Goal: Ask a question: Seek information or help from site administrators or community

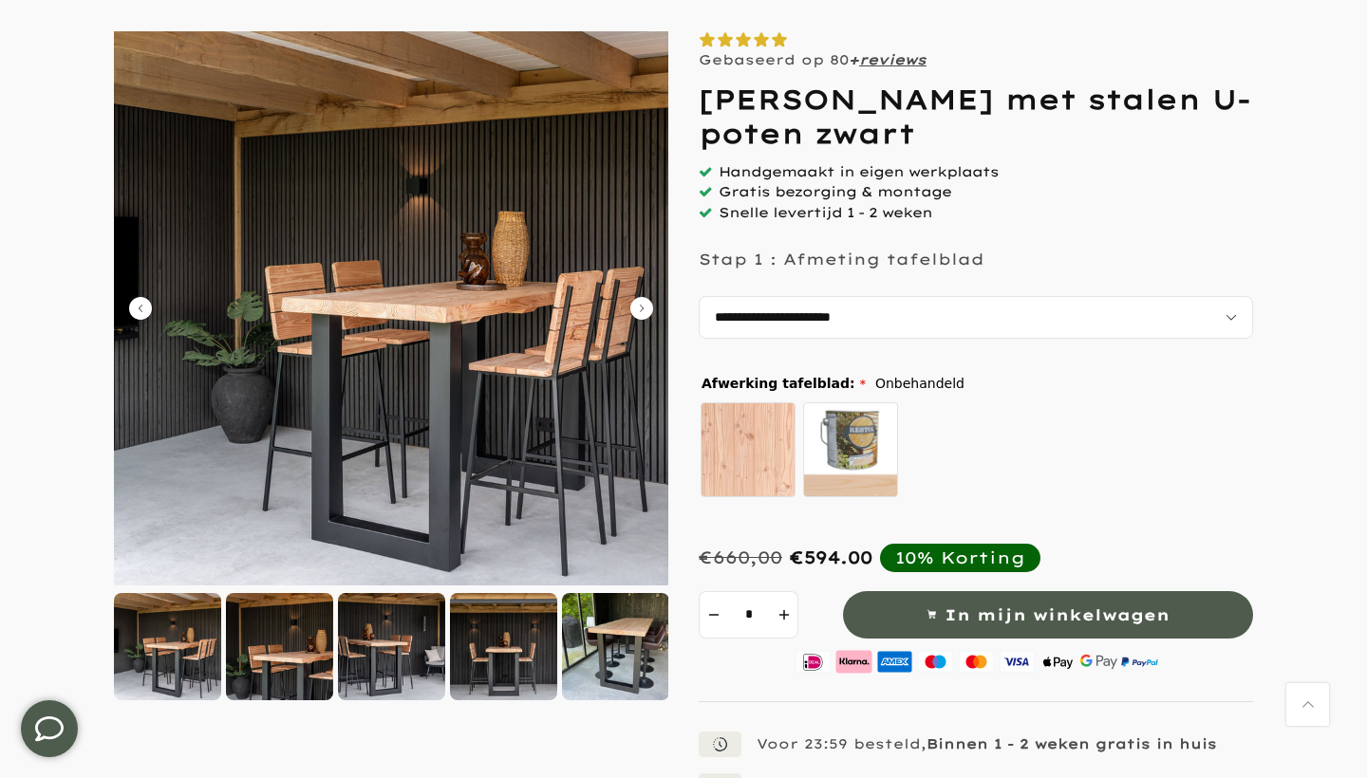
scroll to position [185, 0]
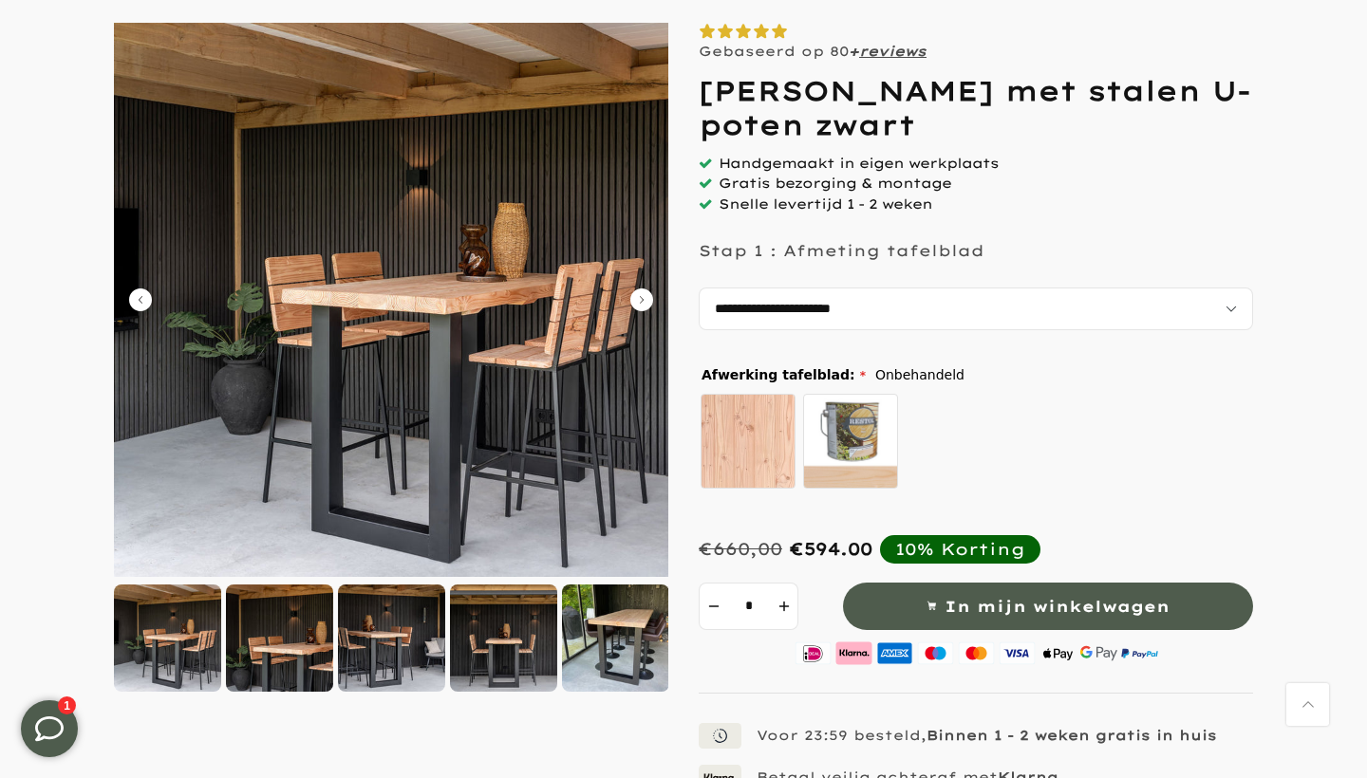
click at [287, 637] on div at bounding box center [279, 638] width 107 height 107
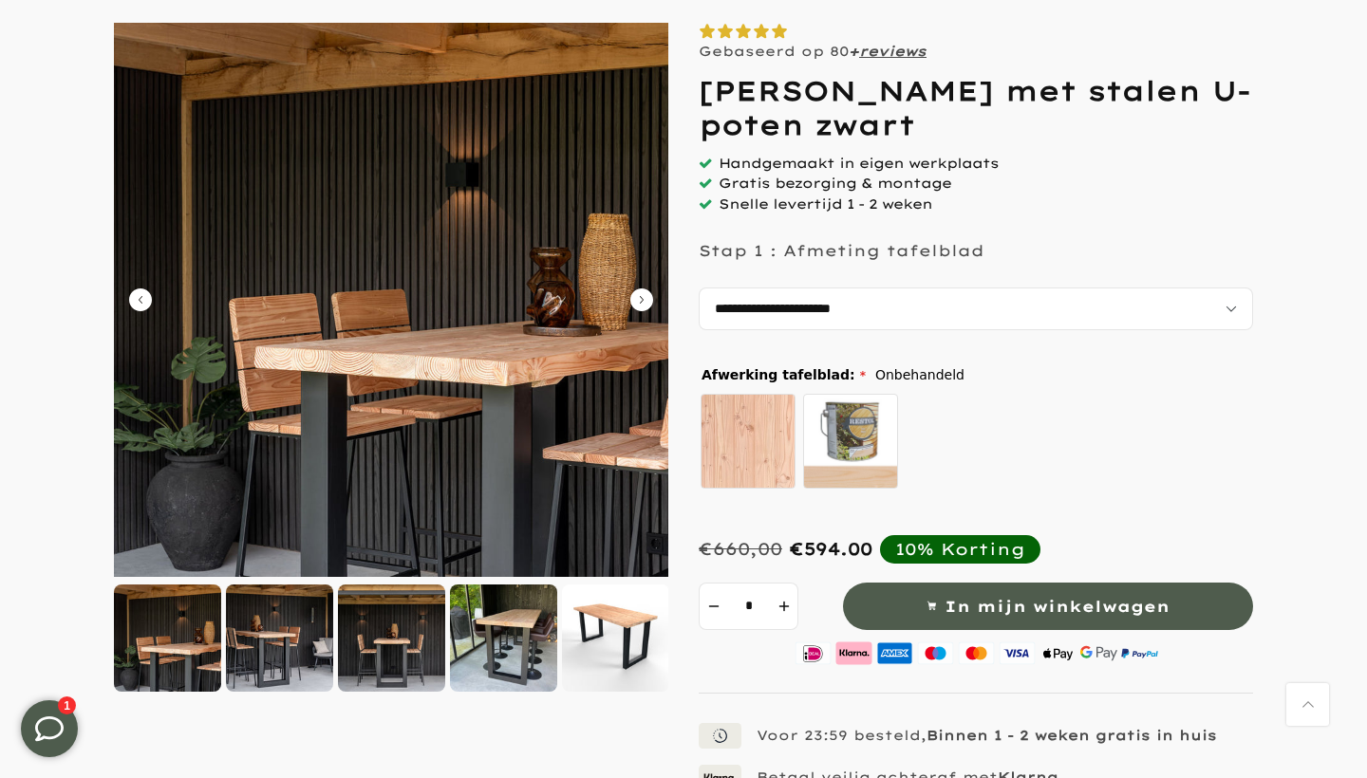
click at [289, 636] on div at bounding box center [279, 638] width 107 height 107
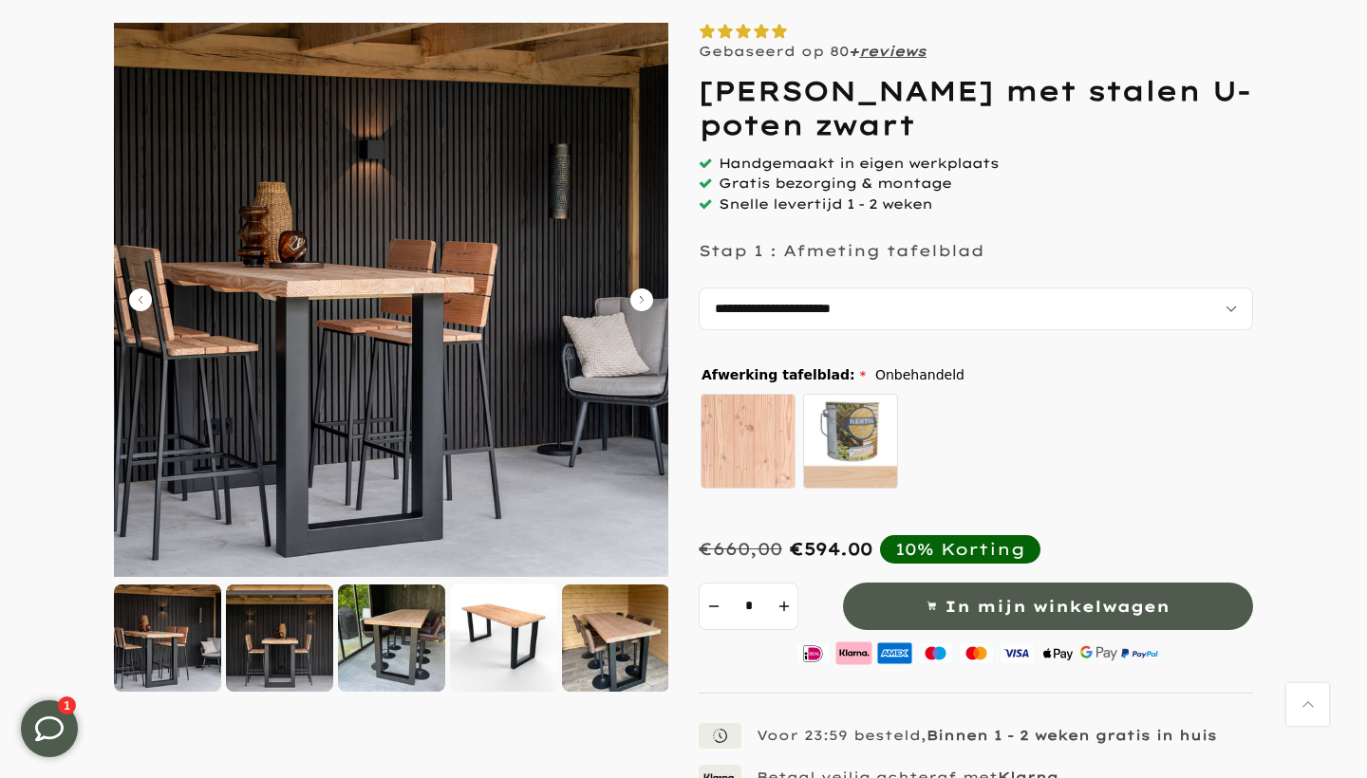
scroll to position [0, 0]
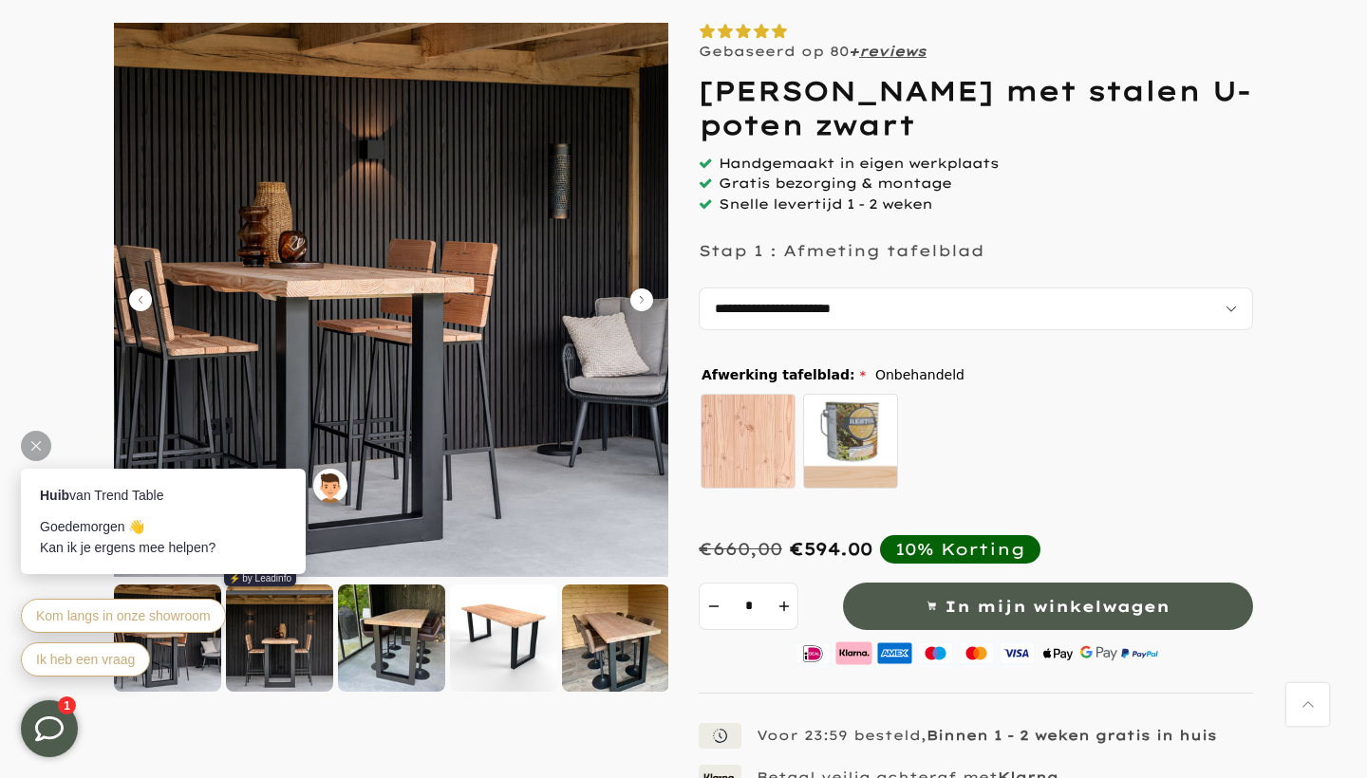
click at [289, 636] on div "Kom langs in onze showroom Ik heb een vraag" at bounding box center [168, 637] width 294 height 87
click at [397, 639] on div at bounding box center [391, 638] width 107 height 107
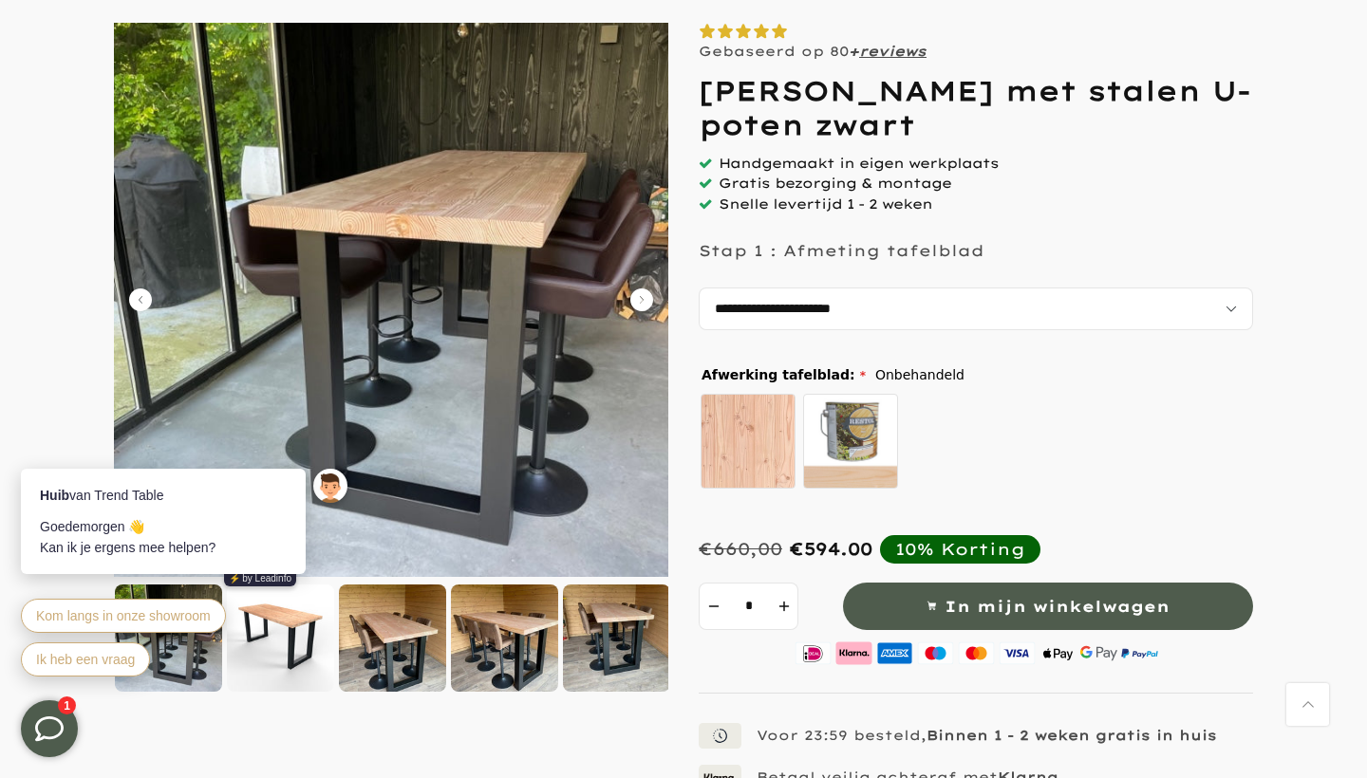
click at [397, 639] on div at bounding box center [392, 638] width 107 height 107
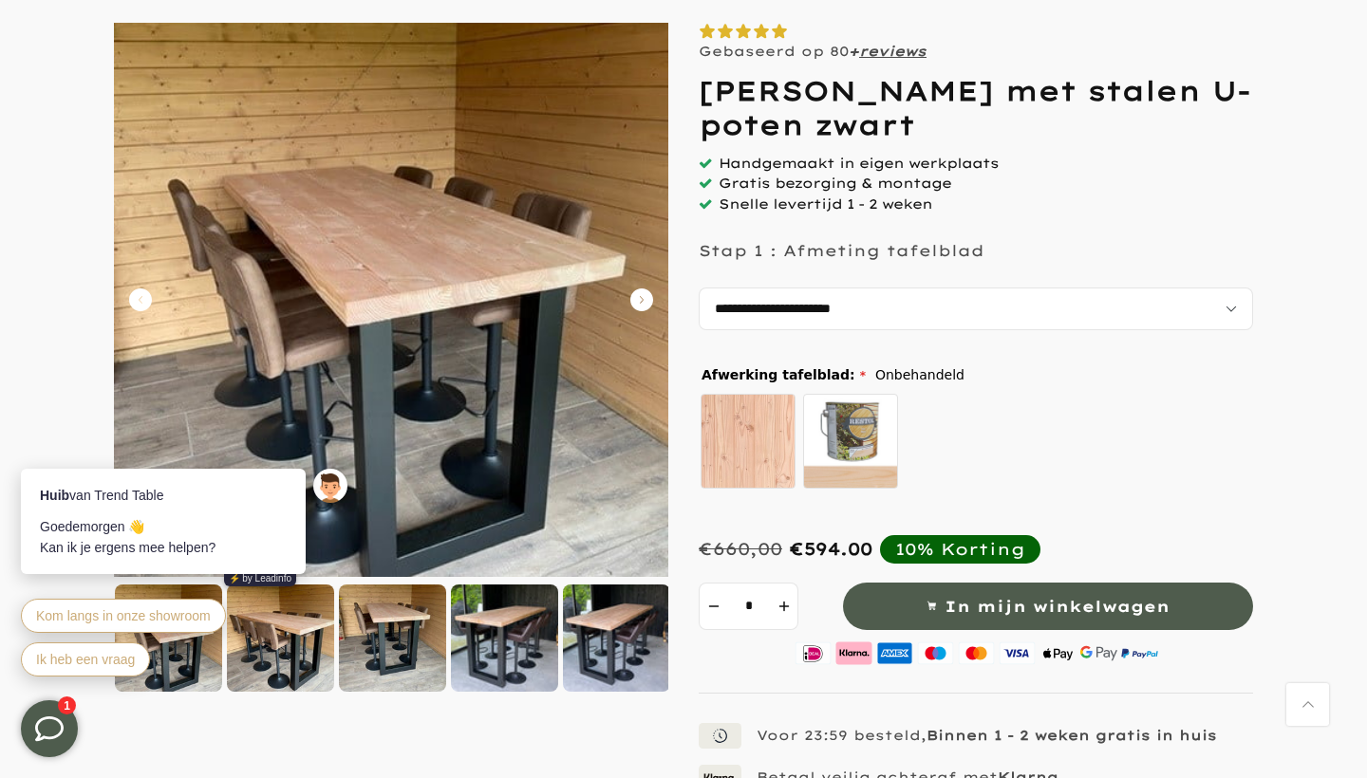
click at [397, 639] on div at bounding box center [392, 638] width 107 height 107
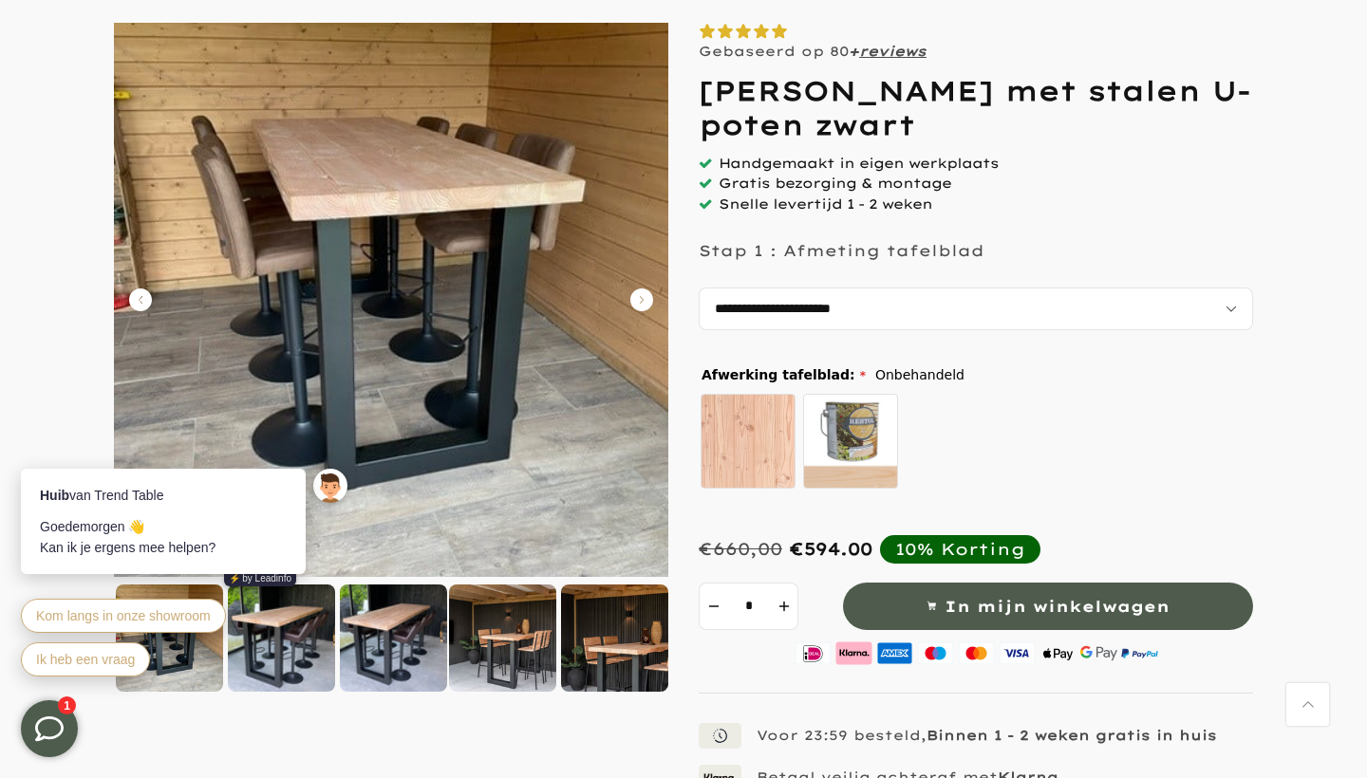
click at [397, 639] on div at bounding box center [393, 638] width 107 height 107
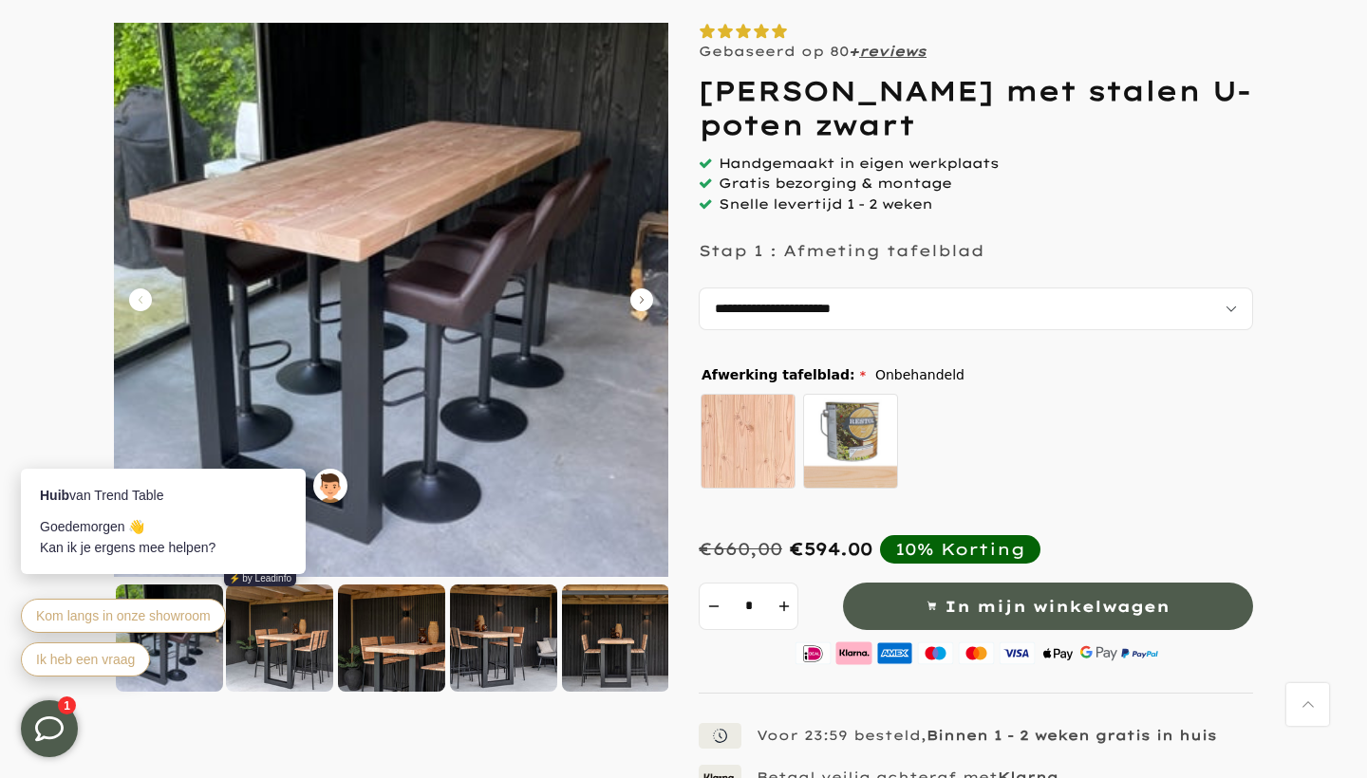
click at [397, 637] on div at bounding box center [391, 638] width 107 height 107
